Goal: Transaction & Acquisition: Subscribe to service/newsletter

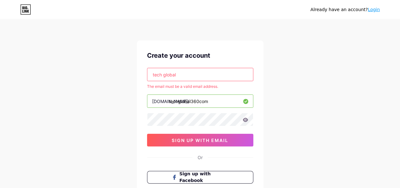
click at [164, 74] on input "tech global" at bounding box center [200, 74] width 106 height 13
click at [189, 81] on div "tech global The email must be a valid email address. [DOMAIN_NAME]/ techglobal3…" at bounding box center [200, 107] width 106 height 78
click at [188, 76] on input "tech global" at bounding box center [200, 74] width 106 height 13
click at [188, 75] on input "tech global" at bounding box center [200, 74] width 106 height 13
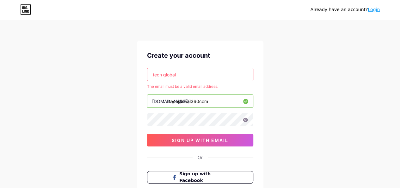
type input "\"
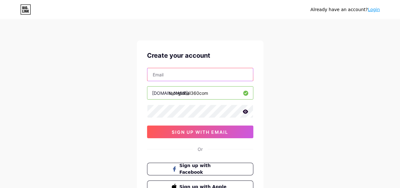
click at [188, 74] on input "text" at bounding box center [200, 74] width 106 height 13
type input "[EMAIL_ADDRESS][DOMAIN_NAME]"
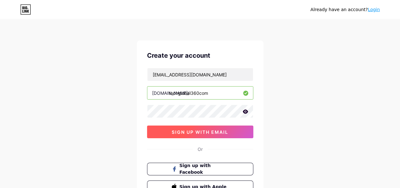
click at [187, 133] on span "sign up with email" at bounding box center [200, 131] width 57 height 5
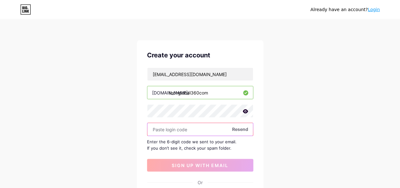
scroll to position [63, 0]
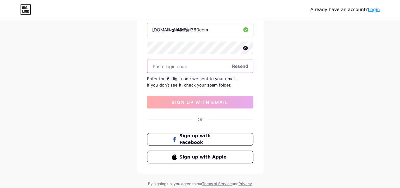
click at [176, 64] on input "text" at bounding box center [200, 66] width 106 height 13
paste input "212996"
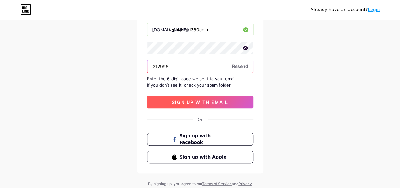
type input "212996"
click at [209, 104] on button "sign up with email" at bounding box center [200, 102] width 106 height 13
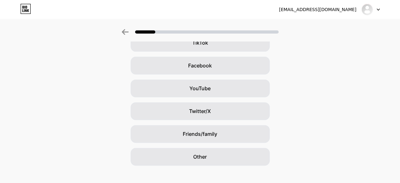
scroll to position [90, 0]
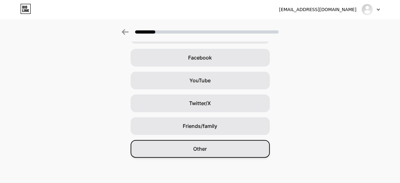
click at [212, 151] on div "Other" at bounding box center [200, 149] width 139 height 18
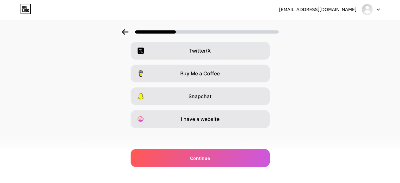
scroll to position [121, 0]
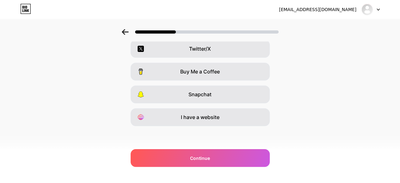
click at [192, 114] on span "I have a website" at bounding box center [200, 117] width 39 height 8
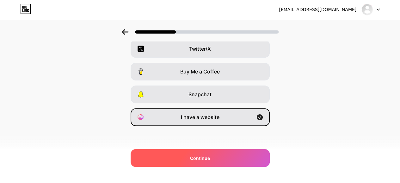
click at [225, 158] on div "Continue" at bounding box center [200, 158] width 139 height 18
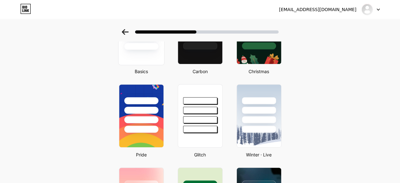
scroll to position [0, 0]
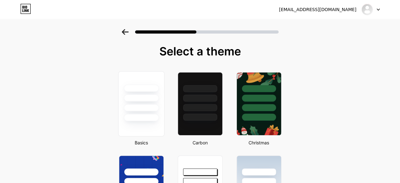
click at [149, 91] on div at bounding box center [141, 87] width 35 height 7
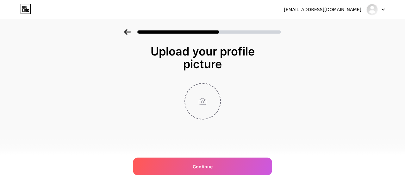
click at [199, 100] on input "file" at bounding box center [202, 100] width 35 height 35
type input "C:\fakepath\tech global (1).jpg"
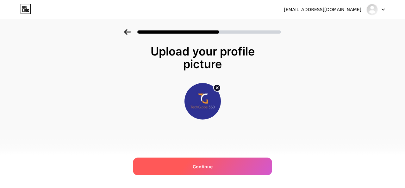
click at [232, 162] on div "Continue" at bounding box center [202, 166] width 139 height 18
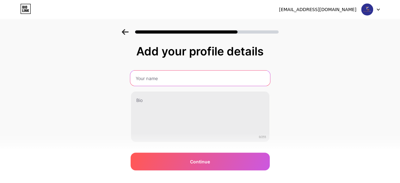
click at [157, 79] on input "text" at bounding box center [200, 78] width 140 height 15
type input "techglobal360com"
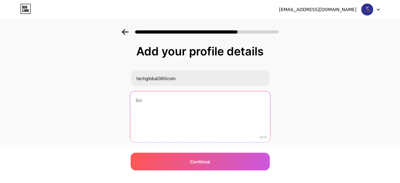
click at [156, 93] on textarea at bounding box center [200, 117] width 140 height 52
paste textarea "TechGlobal 360 is one of the best digital marketing company in [GEOGRAPHIC_DATA…"
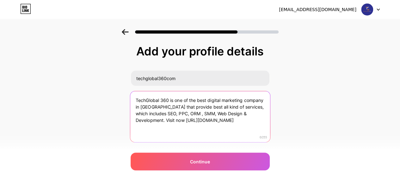
click at [148, 102] on textarea "TechGlobal 360 is one of the best digital marketing company in [GEOGRAPHIC_DATA…" at bounding box center [200, 117] width 140 height 52
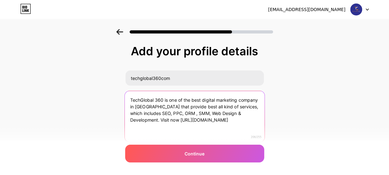
type textarea "TechGlobal 360 is one of the best digital marketing company in [GEOGRAPHIC_DATA…"
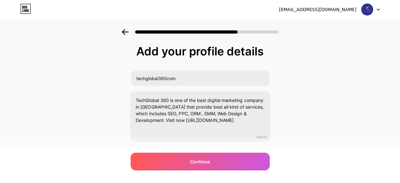
click at [197, 142] on div "Add your profile details techglobal360com TechGlobal 360 is one of the best dig…" at bounding box center [200, 109] width 139 height 129
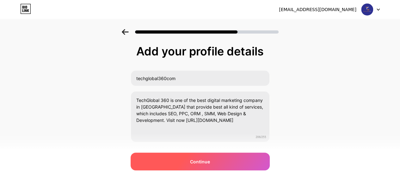
click at [217, 166] on div "Continue" at bounding box center [200, 161] width 139 height 18
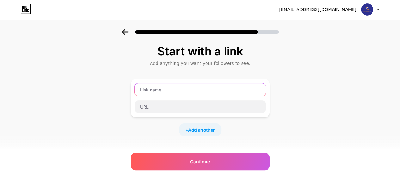
click at [166, 88] on input "text" at bounding box center [200, 89] width 131 height 13
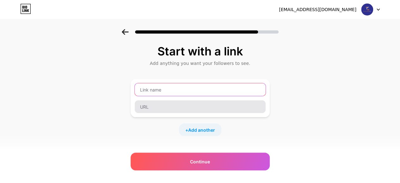
paste input "[URL][DOMAIN_NAME]"
type input "[URL][DOMAIN_NAME]"
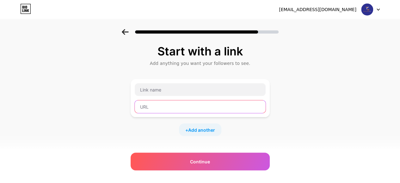
click at [166, 104] on input "text" at bounding box center [200, 106] width 131 height 13
paste input "[URL][DOMAIN_NAME]"
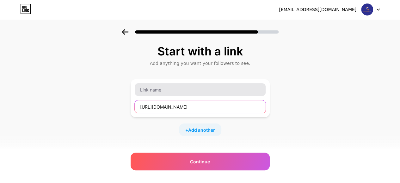
drag, startPoint x: 166, startPoint y: 104, endPoint x: 166, endPoint y: 95, distance: 9.2
click at [166, 95] on div "[URL][DOMAIN_NAME]" at bounding box center [200, 98] width 132 height 30
type input "[URL][DOMAIN_NAME]"
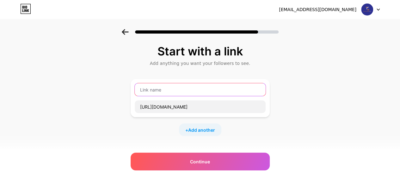
click at [166, 95] on input "text" at bounding box center [200, 89] width 131 height 13
type input "v"
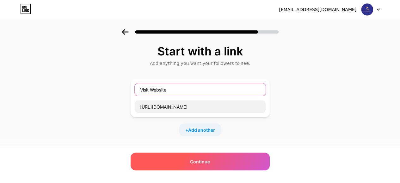
type input "Visit Website"
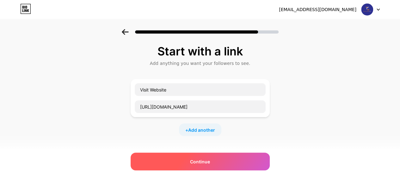
click at [185, 166] on div "Continue" at bounding box center [200, 161] width 139 height 18
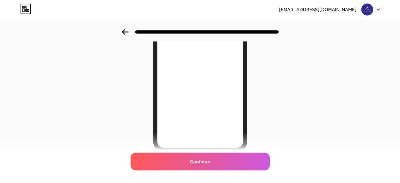
scroll to position [127, 0]
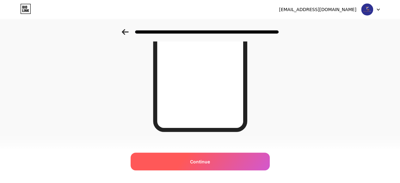
click at [209, 164] on span "Continue" at bounding box center [200, 161] width 20 height 7
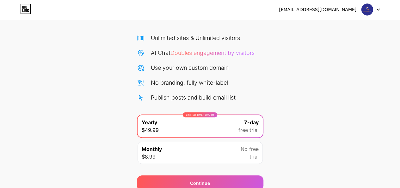
scroll to position [66, 0]
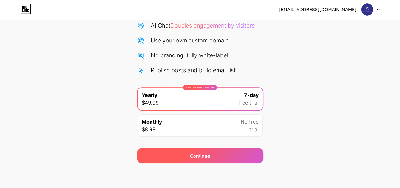
click at [220, 152] on div "Continue" at bounding box center [200, 155] width 127 height 15
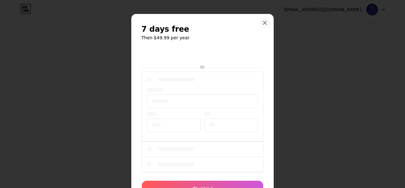
click at [263, 21] on icon at bounding box center [264, 22] width 3 height 3
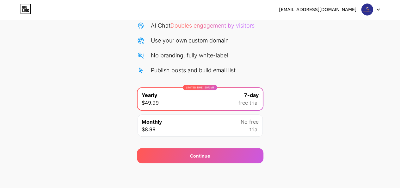
scroll to position [0, 0]
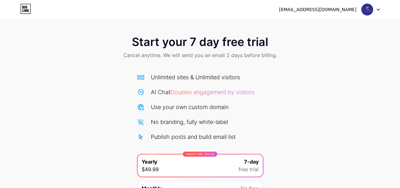
click at [365, 11] on img at bounding box center [367, 9] width 12 height 12
click at [378, 8] on div at bounding box center [370, 9] width 18 height 11
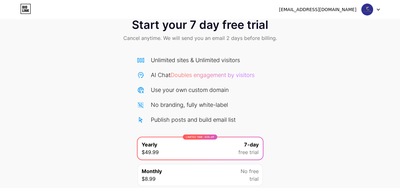
scroll to position [66, 0]
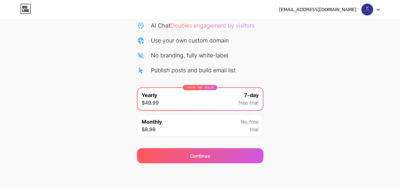
click at [102, 77] on div "Start your 7 day free trial Cancel anytime. We will send you an email 2 days be…" at bounding box center [200, 63] width 400 height 200
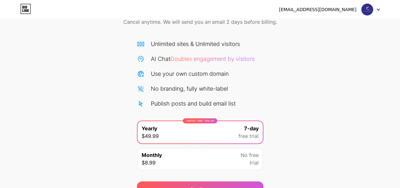
scroll to position [0, 0]
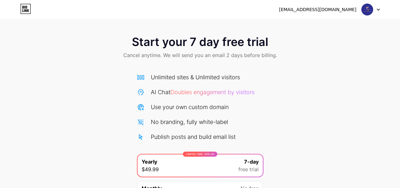
click at [334, 8] on div "[EMAIL_ADDRESS][DOMAIN_NAME]" at bounding box center [317, 9] width 77 height 7
click at [366, 10] on img at bounding box center [367, 9] width 12 height 12
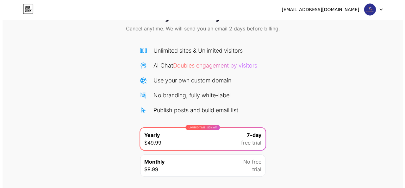
scroll to position [66, 0]
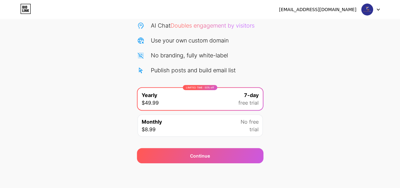
click at [226, 117] on div "Monthly $8.99 No free trial" at bounding box center [200, 125] width 125 height 22
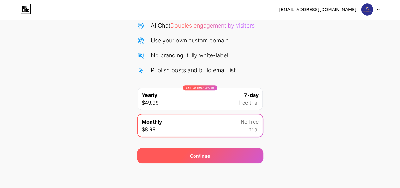
click at [219, 149] on div "Continue" at bounding box center [200, 155] width 127 height 15
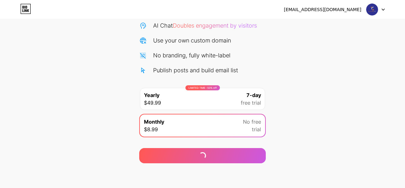
click at [26, 5] on icon at bounding box center [25, 9] width 11 height 10
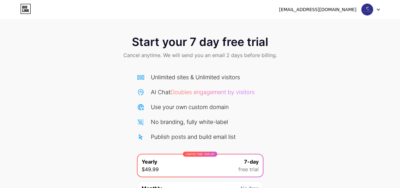
click at [360, 9] on div "[EMAIL_ADDRESS][DOMAIN_NAME]" at bounding box center [329, 9] width 101 height 11
click at [361, 10] on div "[EMAIL_ADDRESS][DOMAIN_NAME]" at bounding box center [329, 9] width 101 height 11
click at [368, 6] on img at bounding box center [367, 9] width 12 height 12
click at [375, 11] on div at bounding box center [370, 9] width 18 height 11
drag, startPoint x: 22, startPoint y: 7, endPoint x: 46, endPoint y: 20, distance: 27.9
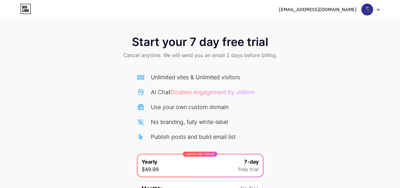
click at [22, 6] on icon at bounding box center [25, 9] width 11 height 10
click at [138, 117] on div "No branding, fully white-label" at bounding box center [200, 121] width 127 height 9
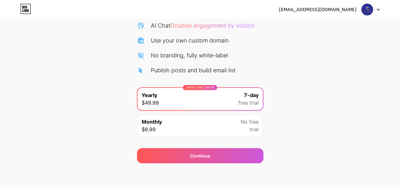
click at [364, 11] on img at bounding box center [367, 9] width 12 height 12
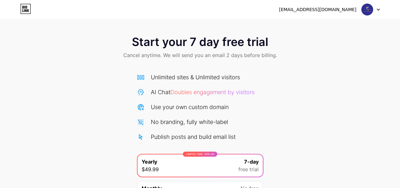
click at [329, 13] on div "[EMAIL_ADDRESS][DOMAIN_NAME]" at bounding box center [329, 9] width 101 height 11
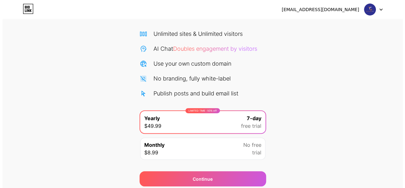
scroll to position [66, 0]
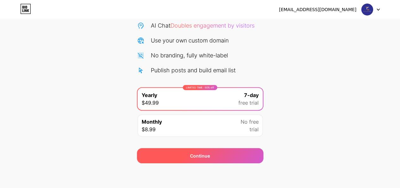
click at [225, 157] on div "Continue" at bounding box center [200, 155] width 127 height 15
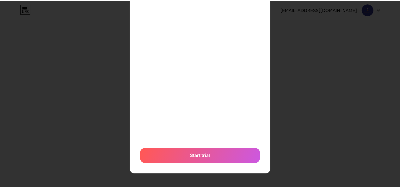
scroll to position [0, 0]
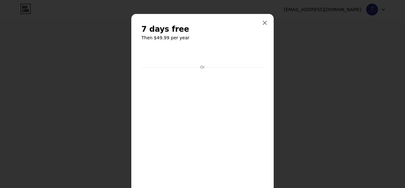
click at [285, 65] on div at bounding box center [202, 94] width 405 height 188
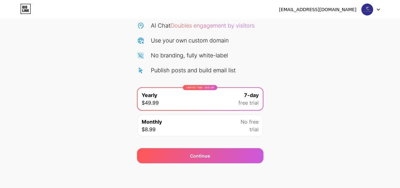
scroll to position [3, 0]
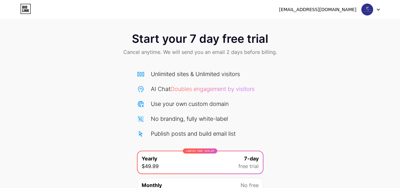
click at [214, 89] on span "Doubles engagement by visitors" at bounding box center [212, 88] width 84 height 7
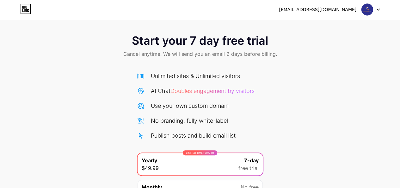
scroll to position [0, 0]
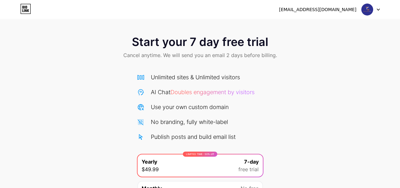
click at [380, 10] on div "techglobal360digital@gmail.com Logout" at bounding box center [200, 9] width 400 height 11
click at [365, 9] on img at bounding box center [367, 9] width 12 height 12
click at [318, 10] on div "[EMAIL_ADDRESS][DOMAIN_NAME]" at bounding box center [317, 9] width 77 height 7
click at [318, 9] on div "[EMAIL_ADDRESS][DOMAIN_NAME]" at bounding box center [317, 9] width 77 height 7
